Goal: Find specific page/section: Find specific page/section

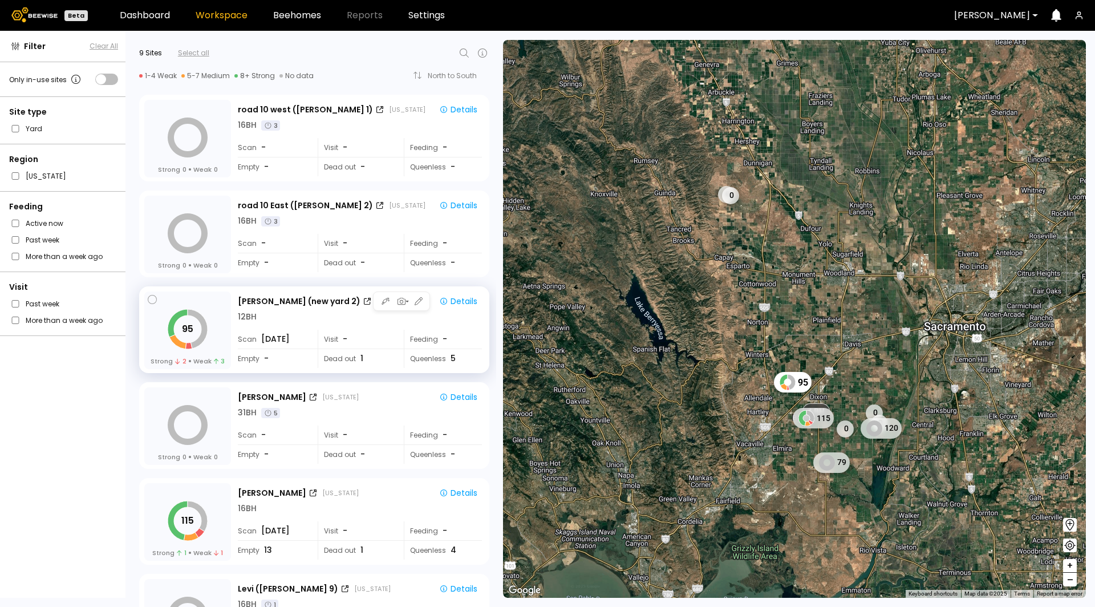
scroll to position [55, 0]
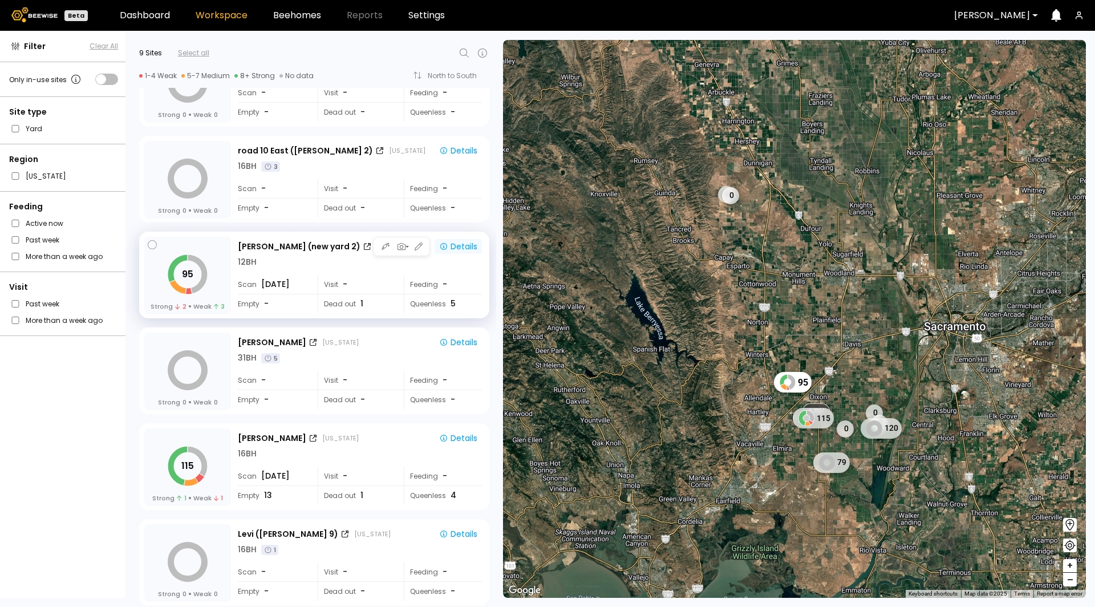
click at [439, 247] on icon "button" at bounding box center [443, 246] width 9 height 9
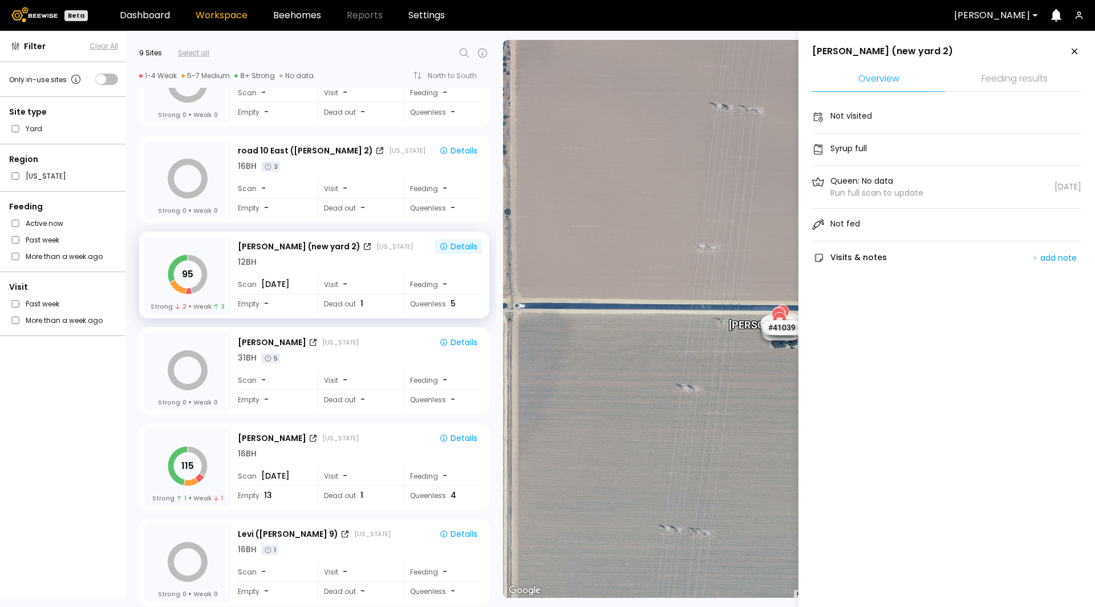
click at [1069, 50] on icon at bounding box center [1074, 51] width 14 height 14
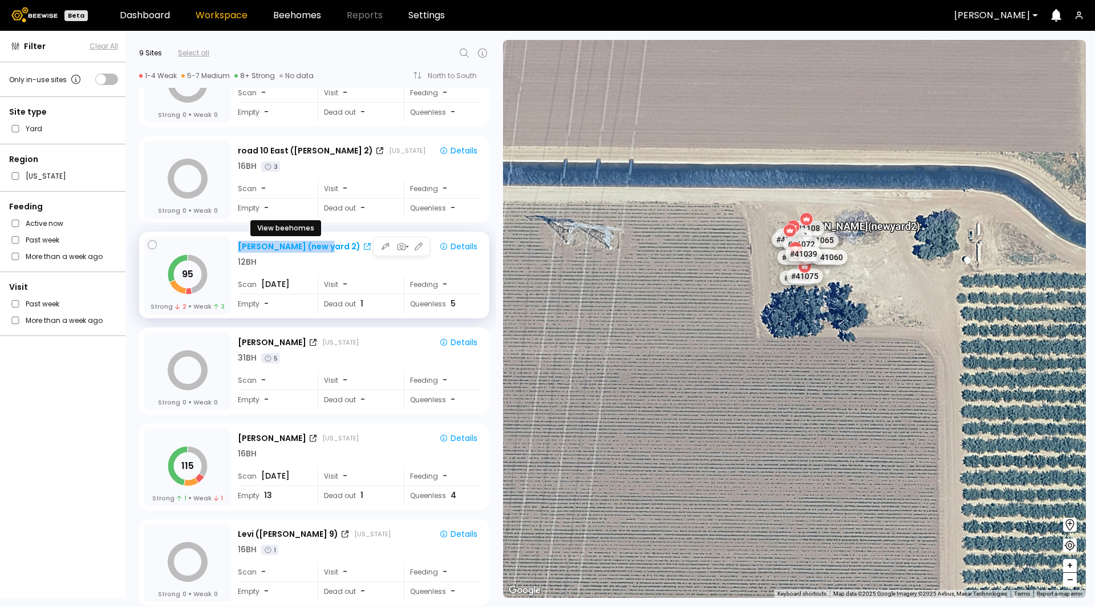
drag, startPoint x: 321, startPoint y: 247, endPoint x: 239, endPoint y: 245, distance: 82.1
click at [239, 245] on div "Sievers (new yard 2)" at bounding box center [305, 247] width 134 height 12
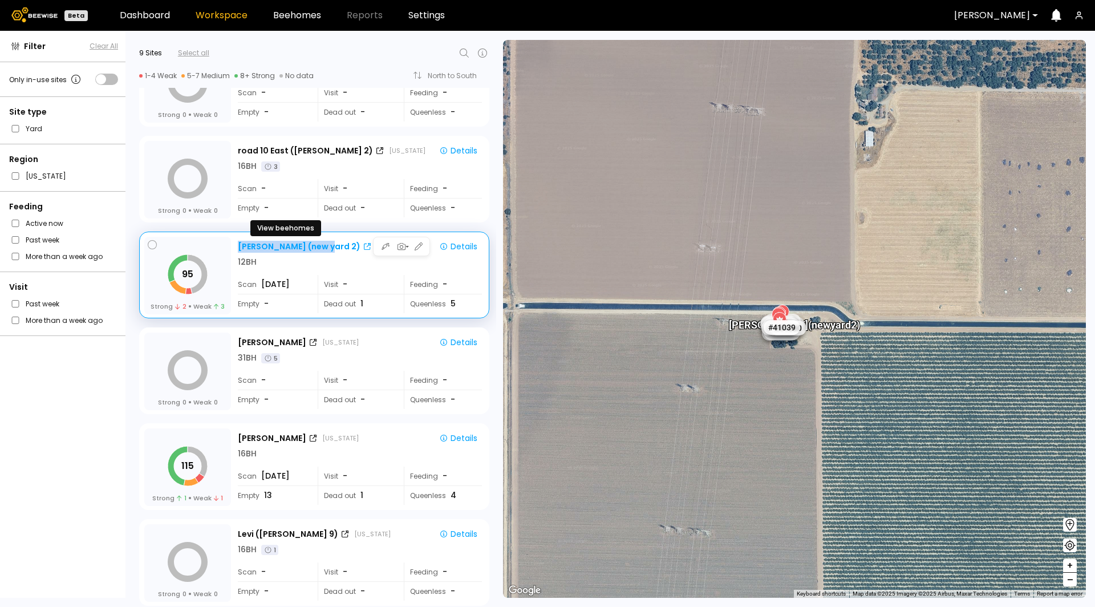
copy div "Sievers (new yard 2)"
